Goal: Understand process/instructions

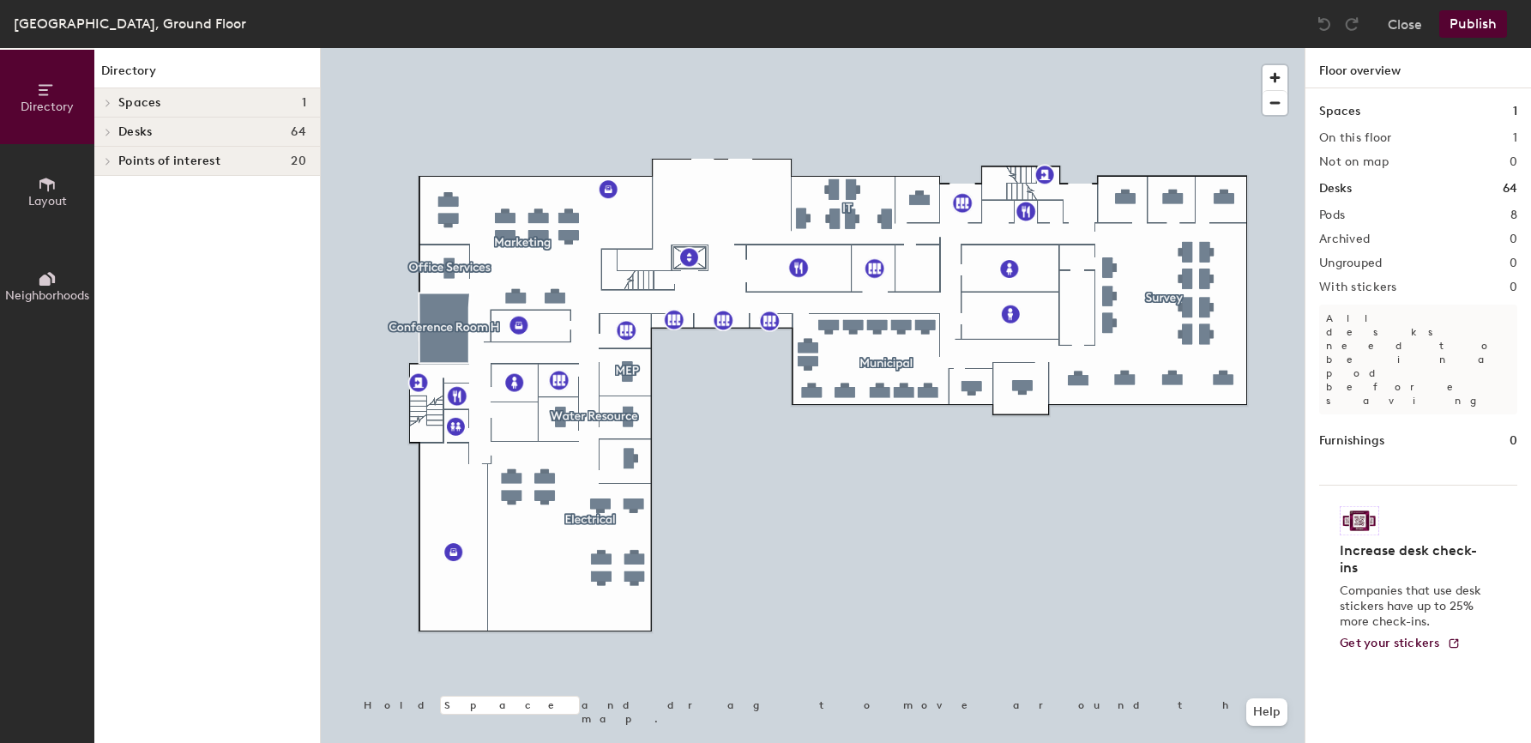
click at [918, 48] on div at bounding box center [813, 48] width 984 height 0
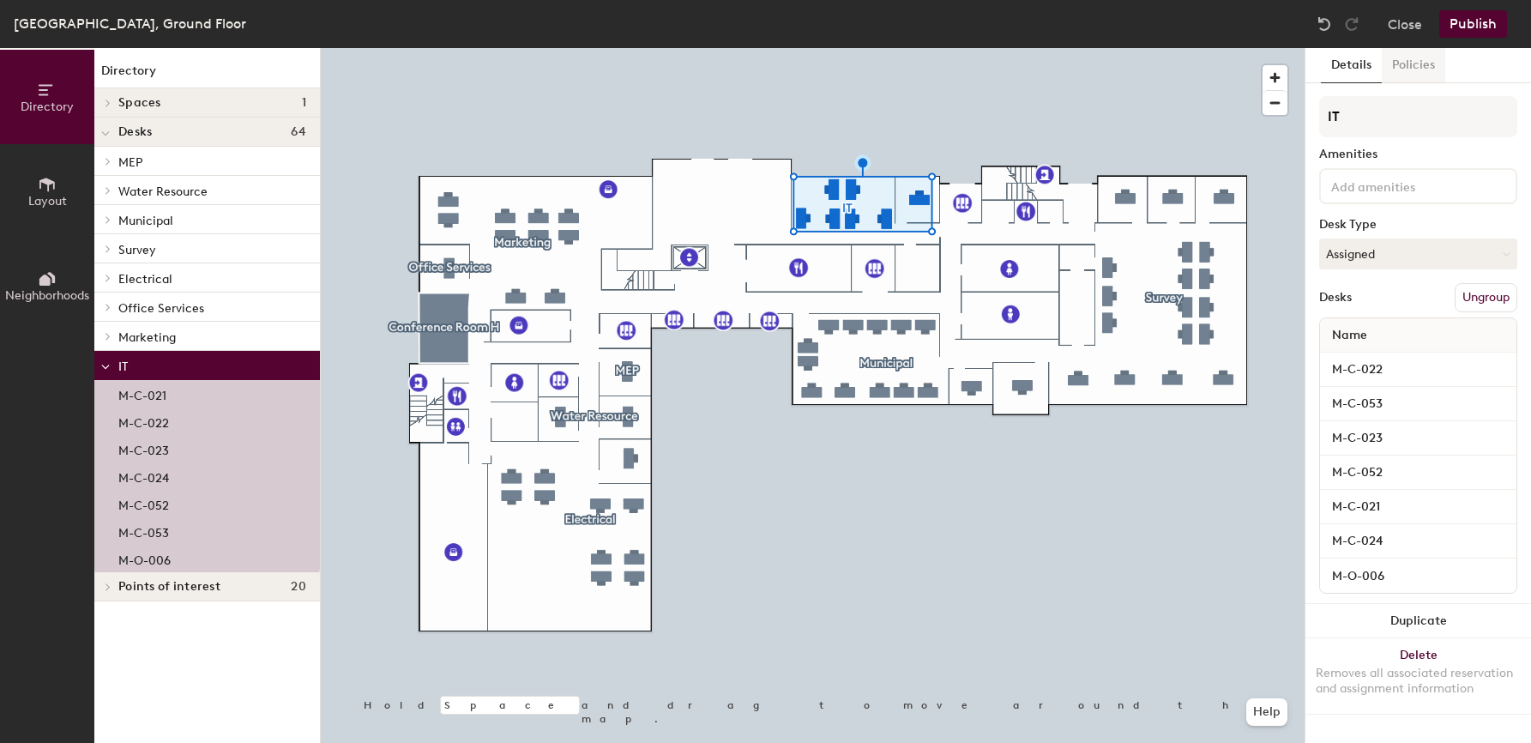
click at [1399, 65] on button "Policies" at bounding box center [1412, 65] width 63 height 35
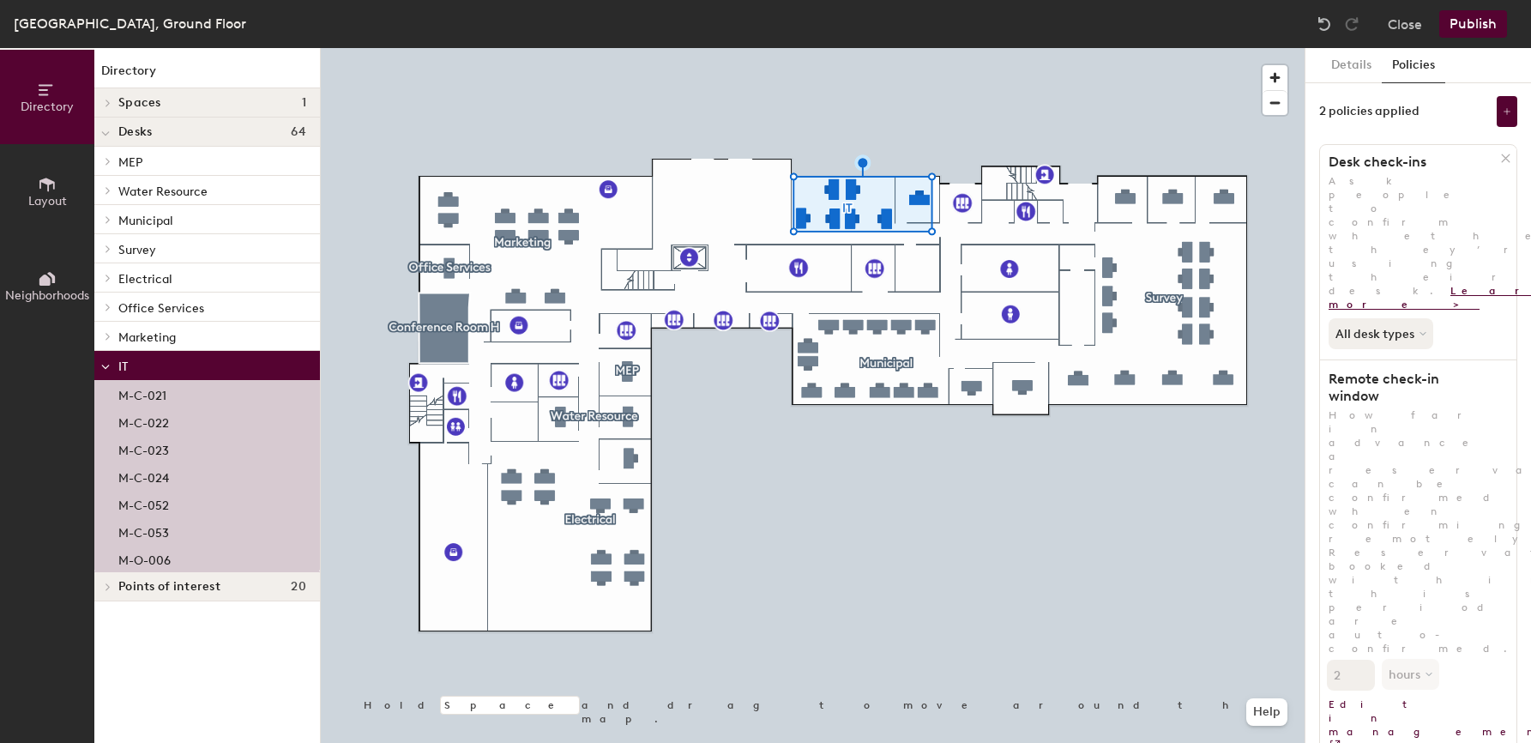
click at [1328, 285] on link "Learn more >" at bounding box center [1448, 298] width 241 height 26
drag, startPoint x: 1406, startPoint y: 22, endPoint x: 1372, endPoint y: 37, distance: 37.3
click at [1372, 37] on div "Close Publish" at bounding box center [1413, 23] width 207 height 27
click at [1371, 318] on button "All desk types" at bounding box center [1382, 333] width 108 height 31
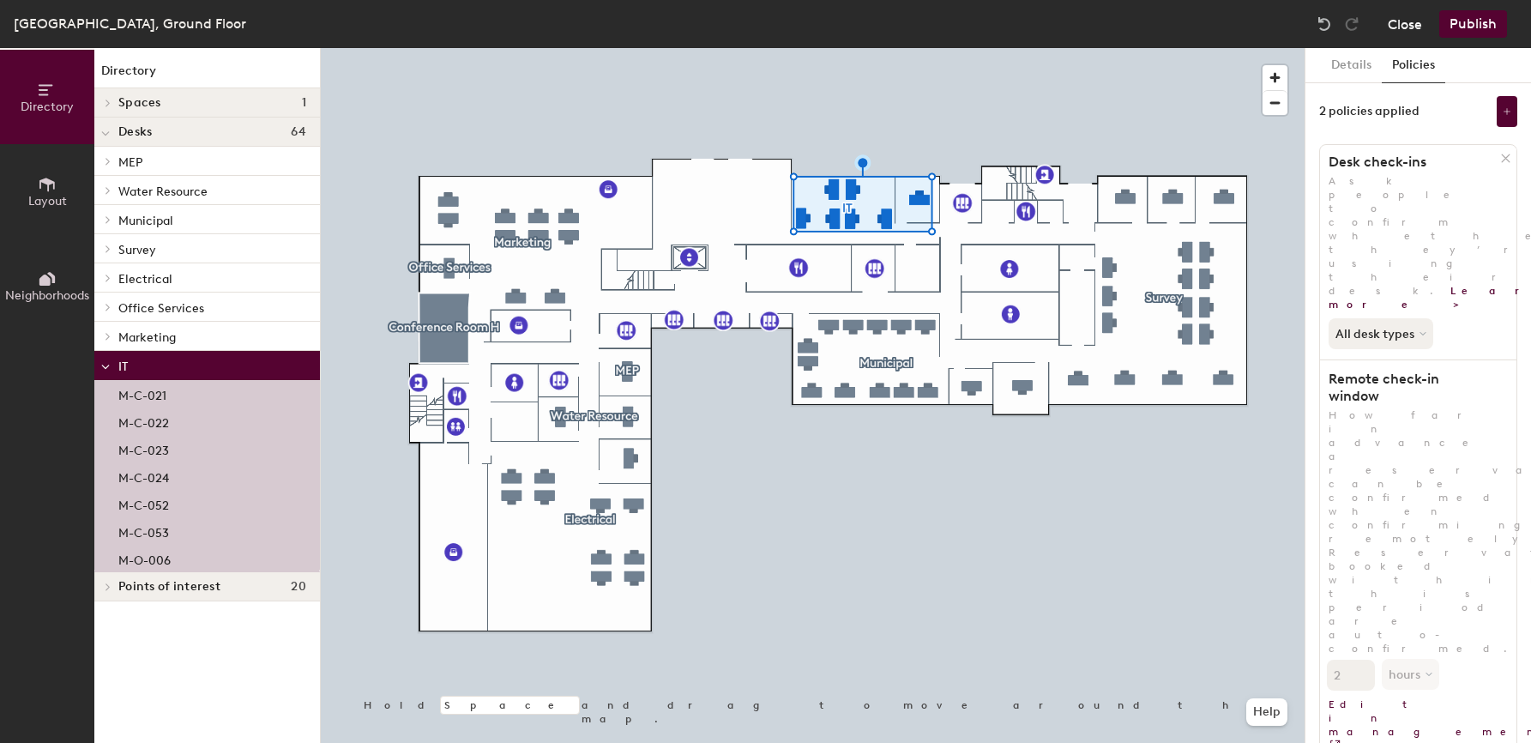
click at [1414, 24] on button "Close" at bounding box center [1404, 23] width 34 height 27
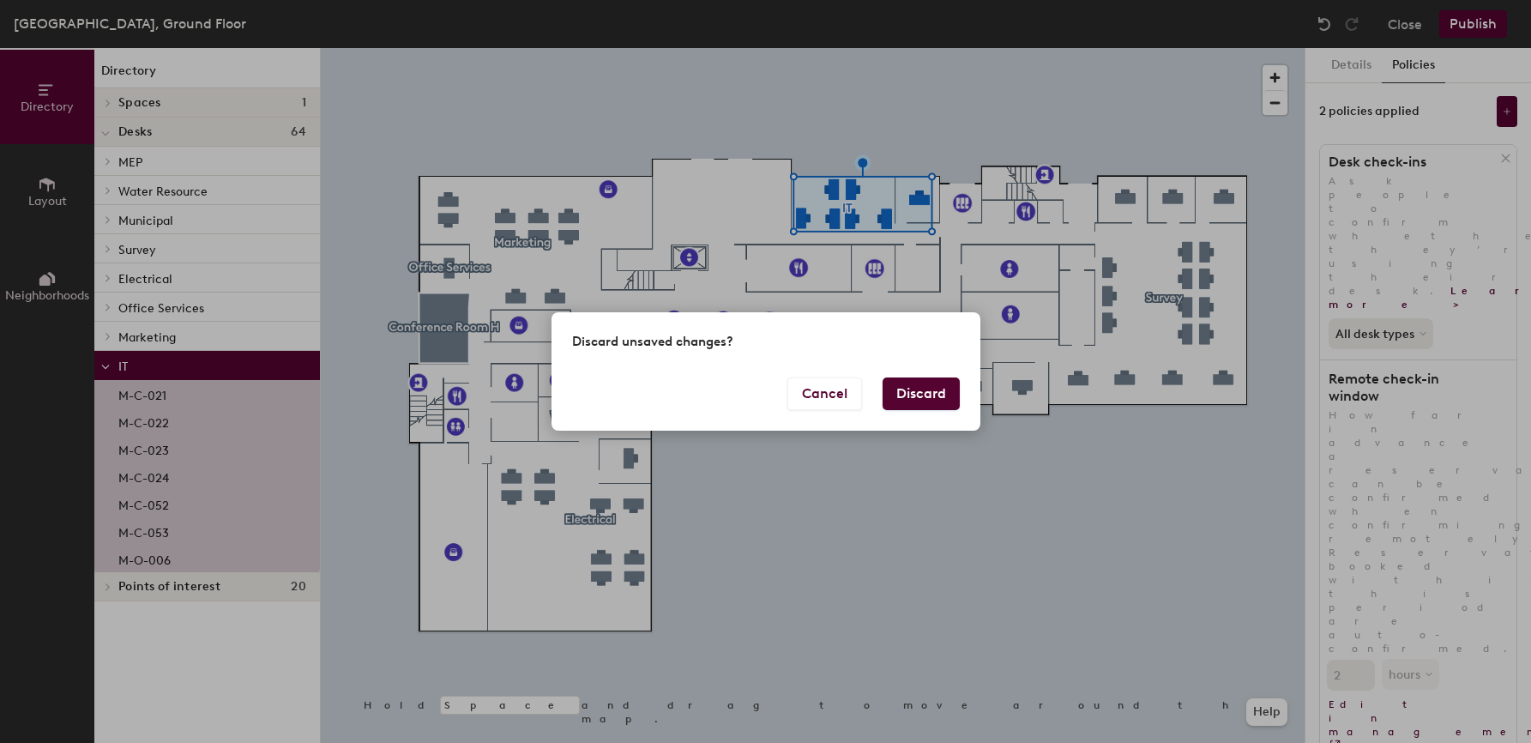
click at [914, 392] on button "Discard" at bounding box center [920, 393] width 77 height 33
